Goal: Obtain resource: Download file/media

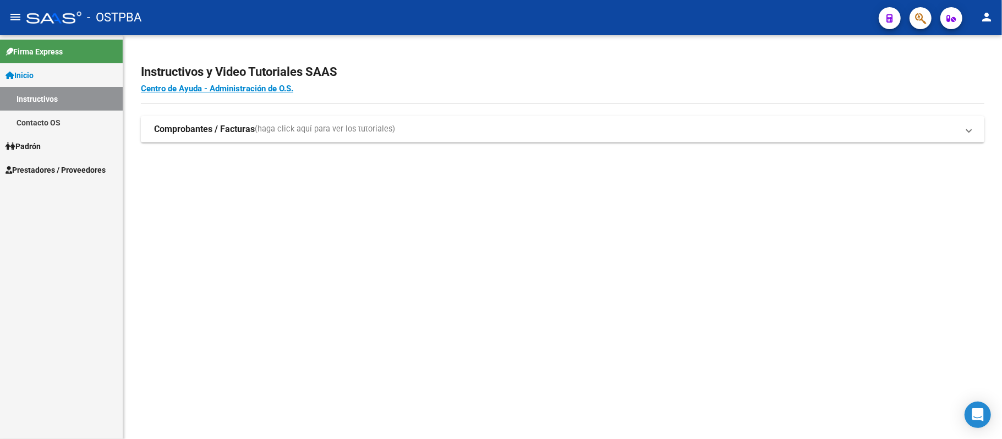
click at [37, 171] on span "Prestadores / Proveedores" at bounding box center [56, 170] width 100 height 12
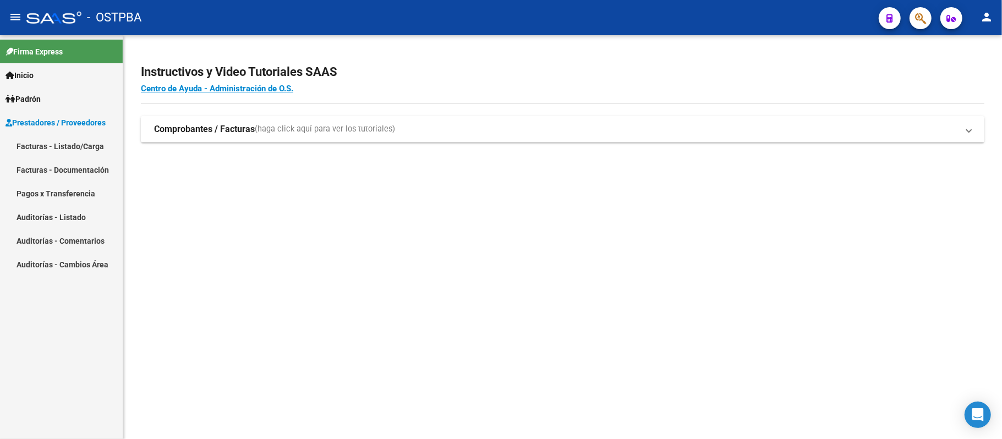
click at [66, 243] on link "Auditorías - Comentarios" at bounding box center [61, 241] width 123 height 24
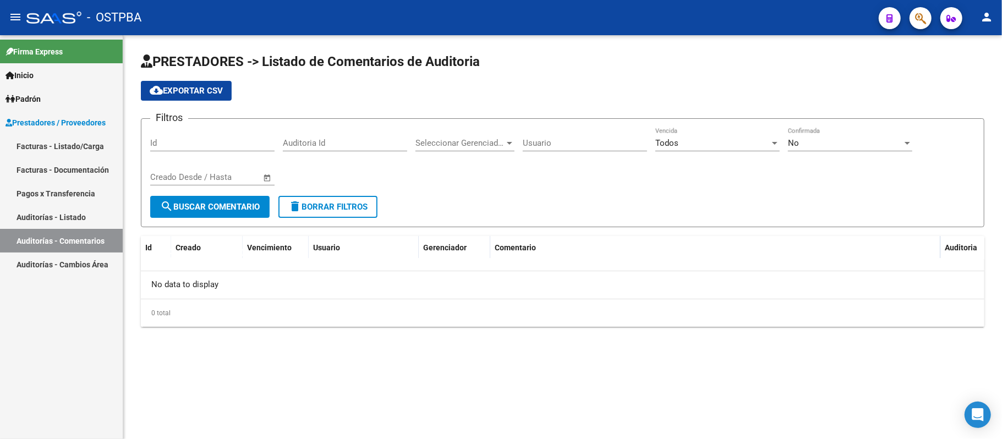
click at [77, 168] on link "Facturas - Documentación" at bounding box center [61, 170] width 123 height 24
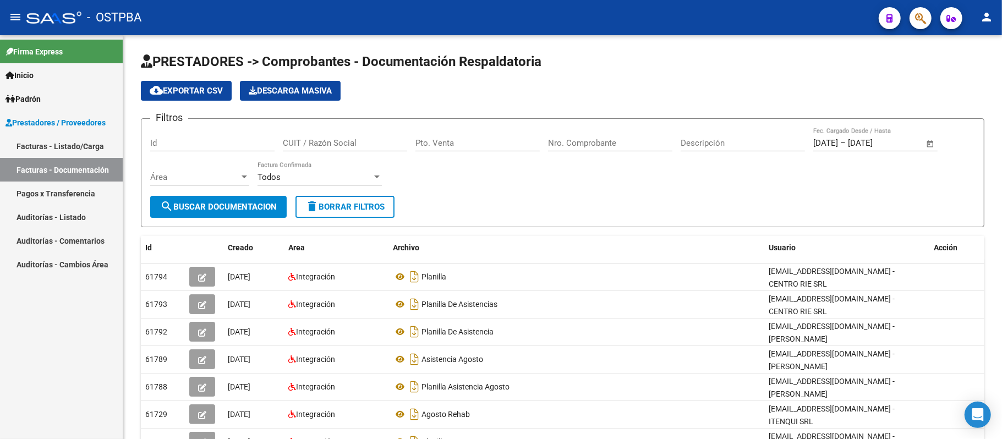
click at [79, 215] on link "Auditorías - Listado" at bounding box center [61, 217] width 123 height 24
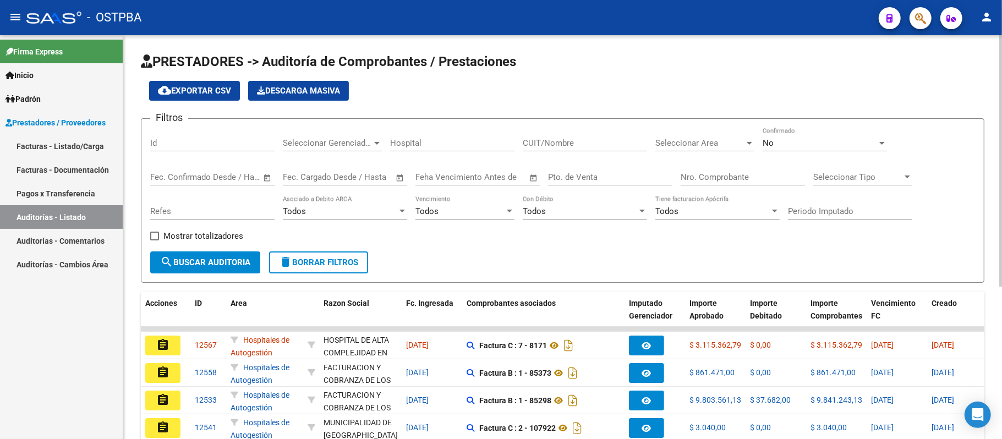
click at [315, 148] on span "Seleccionar Gerenciador" at bounding box center [327, 143] width 89 height 10
click at [315, 172] on span "Todos" at bounding box center [347, 168] width 128 height 25
click at [696, 177] on input "Nro. Comprobante" at bounding box center [743, 177] width 124 height 10
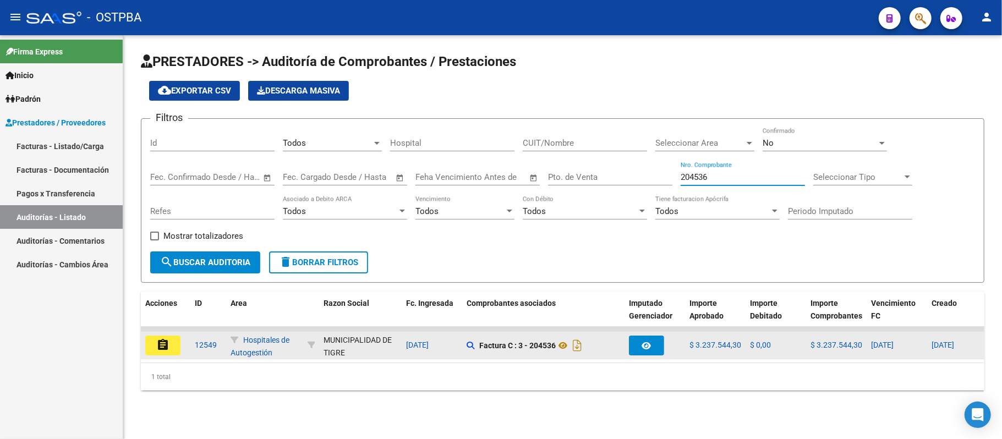
type input "204536"
click at [157, 348] on mat-icon "assignment" at bounding box center [162, 344] width 13 height 13
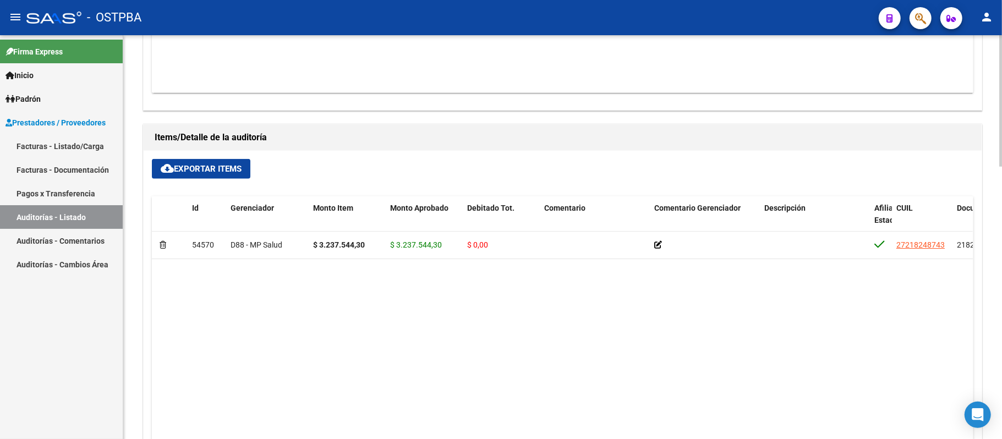
scroll to position [734, 0]
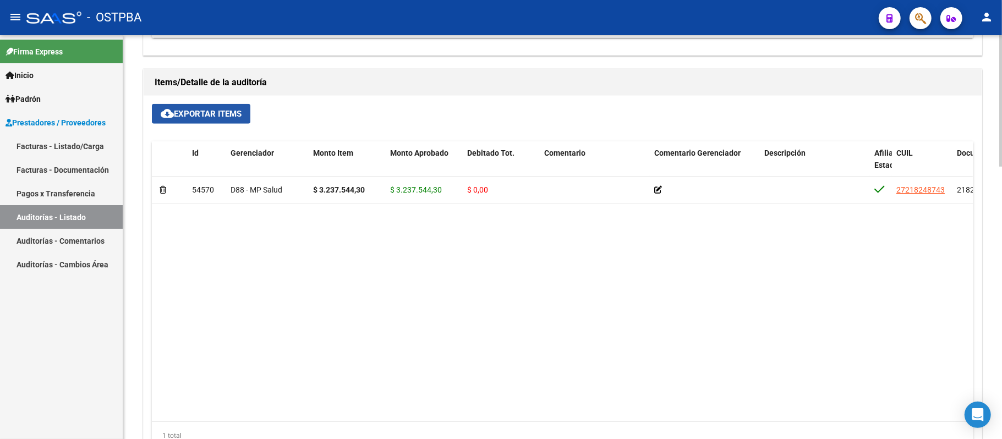
click at [216, 118] on span "cloud_download Exportar Items" at bounding box center [201, 114] width 81 height 10
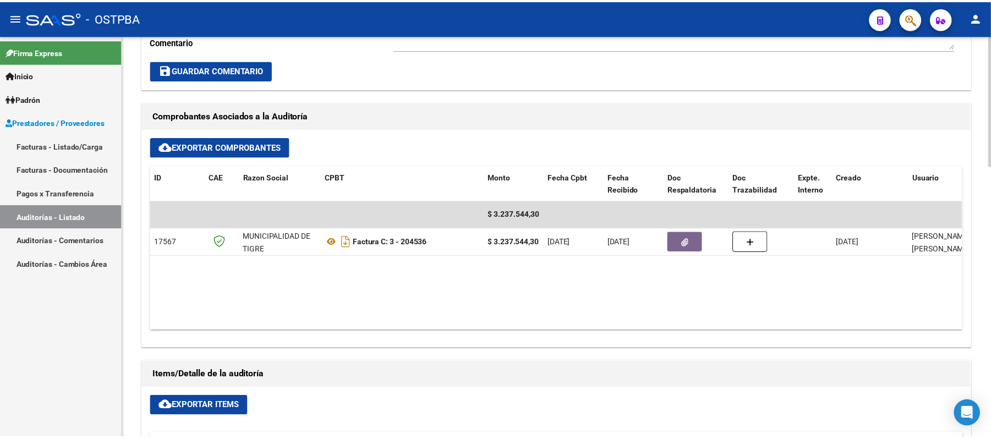
scroll to position [0, 0]
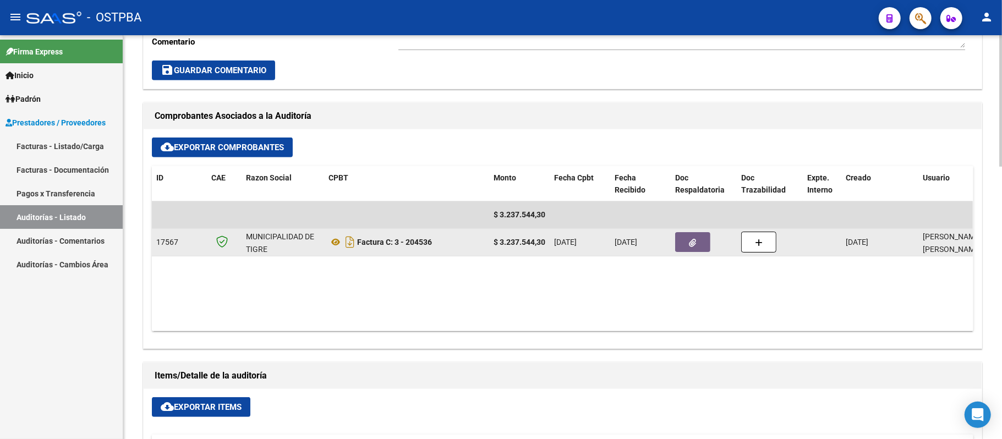
click at [690, 240] on icon "button" at bounding box center [693, 243] width 7 height 8
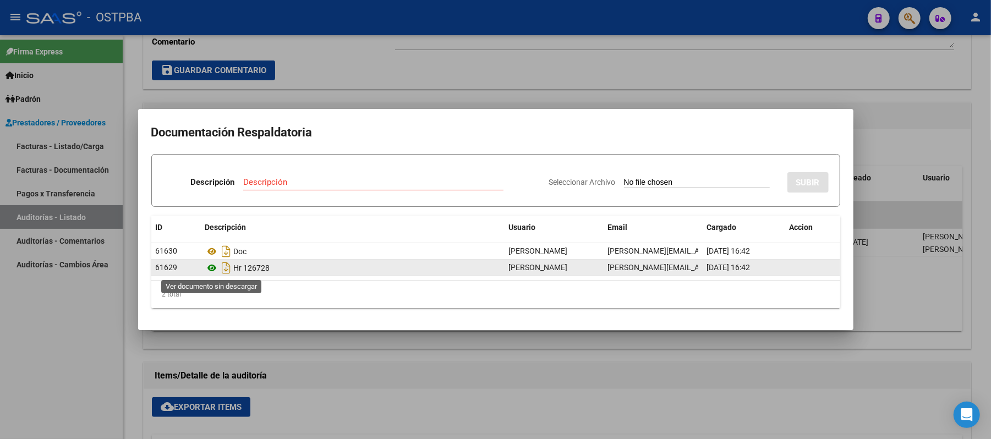
click at [214, 267] on icon at bounding box center [212, 267] width 14 height 13
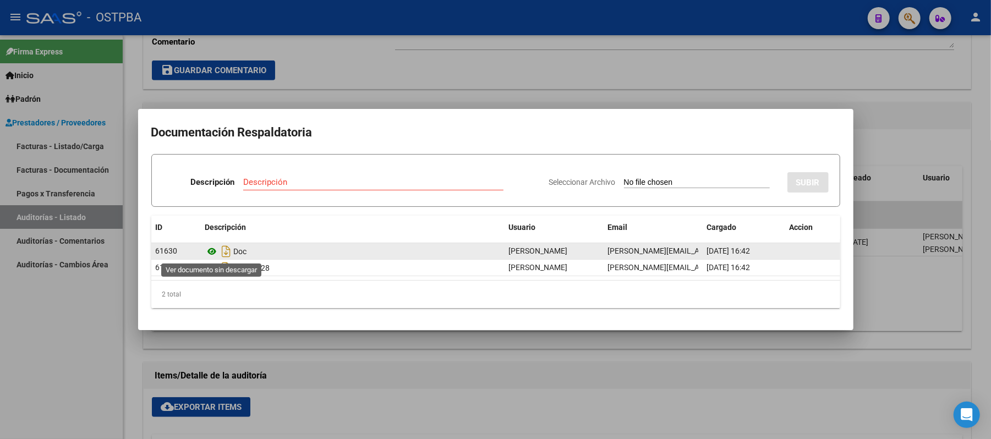
click at [210, 248] on icon at bounding box center [212, 251] width 14 height 13
